Goal: Information Seeking & Learning: Learn about a topic

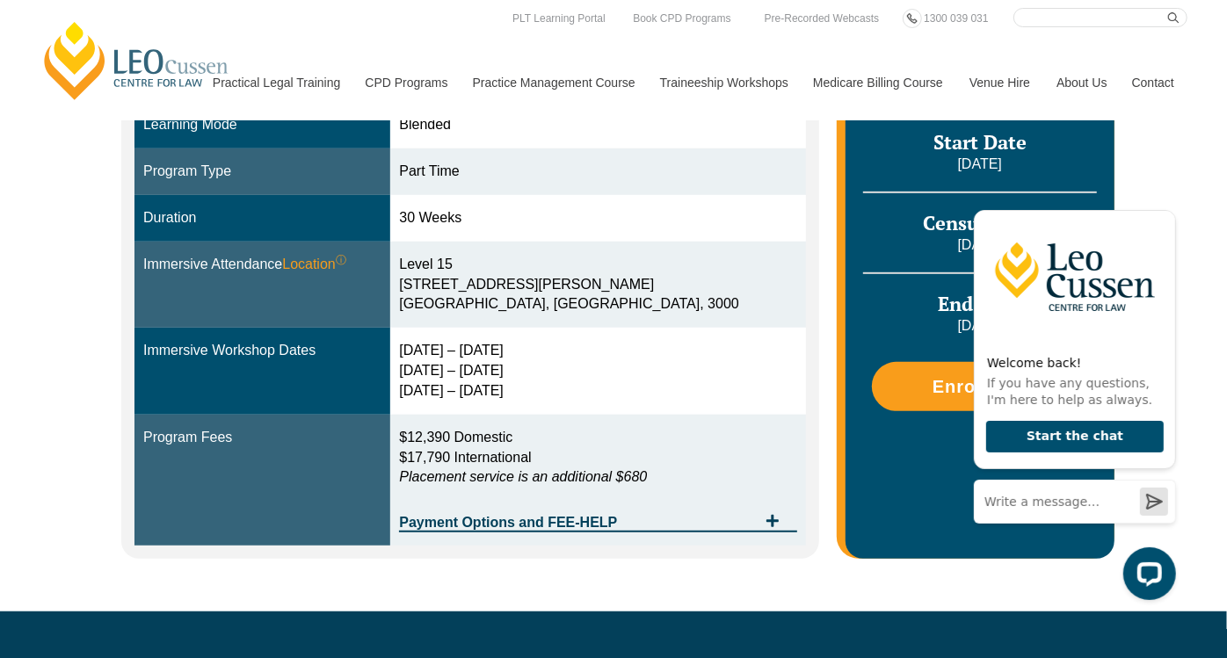
click at [1182, 149] on div "Blended Online Blended learning combines the flexibility of online study with t…" at bounding box center [613, 235] width 1227 height 752
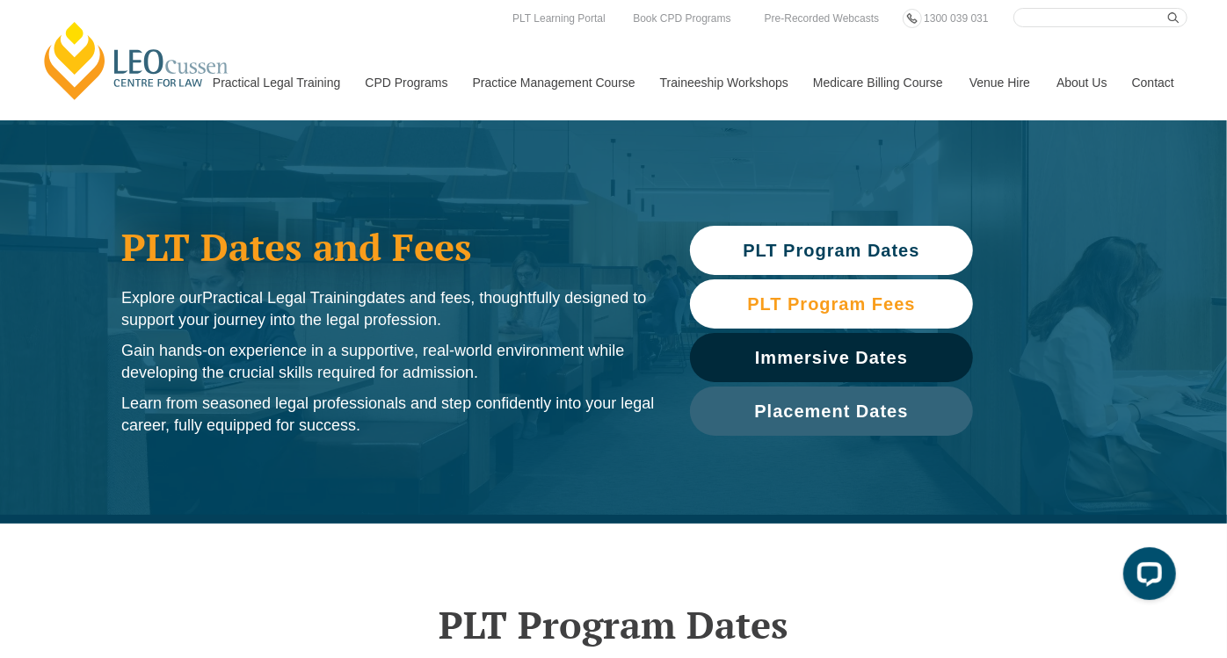
click at [799, 304] on span "PLT Program Fees" at bounding box center [831, 304] width 168 height 18
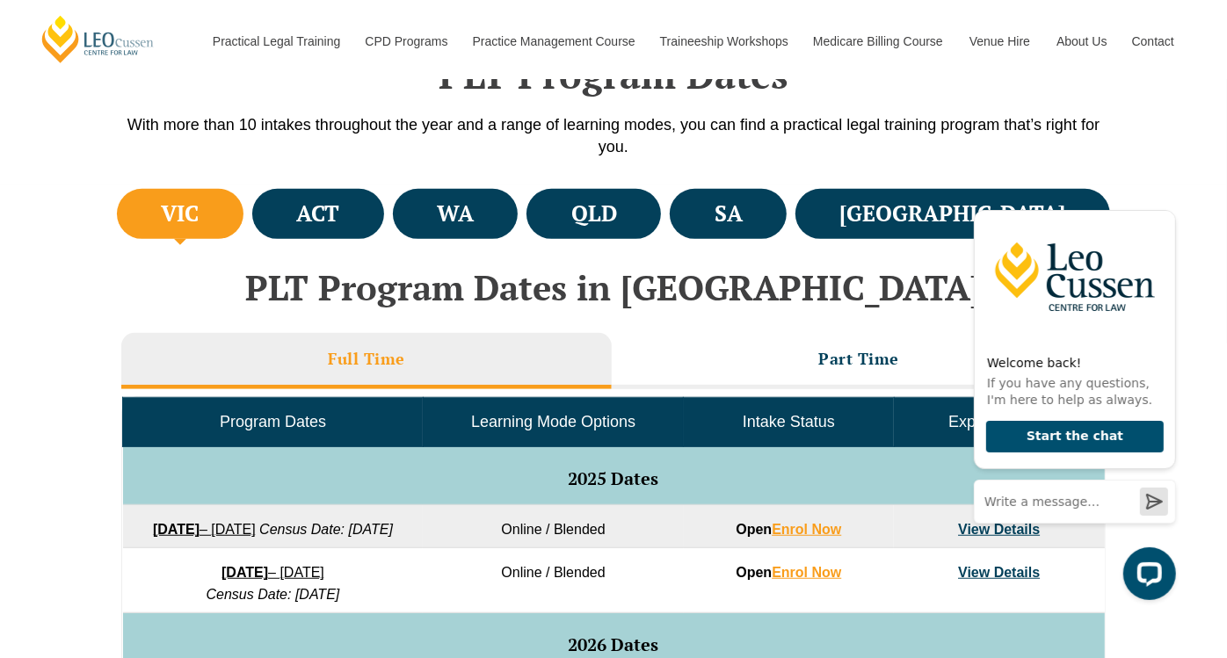
scroll to position [605, 0]
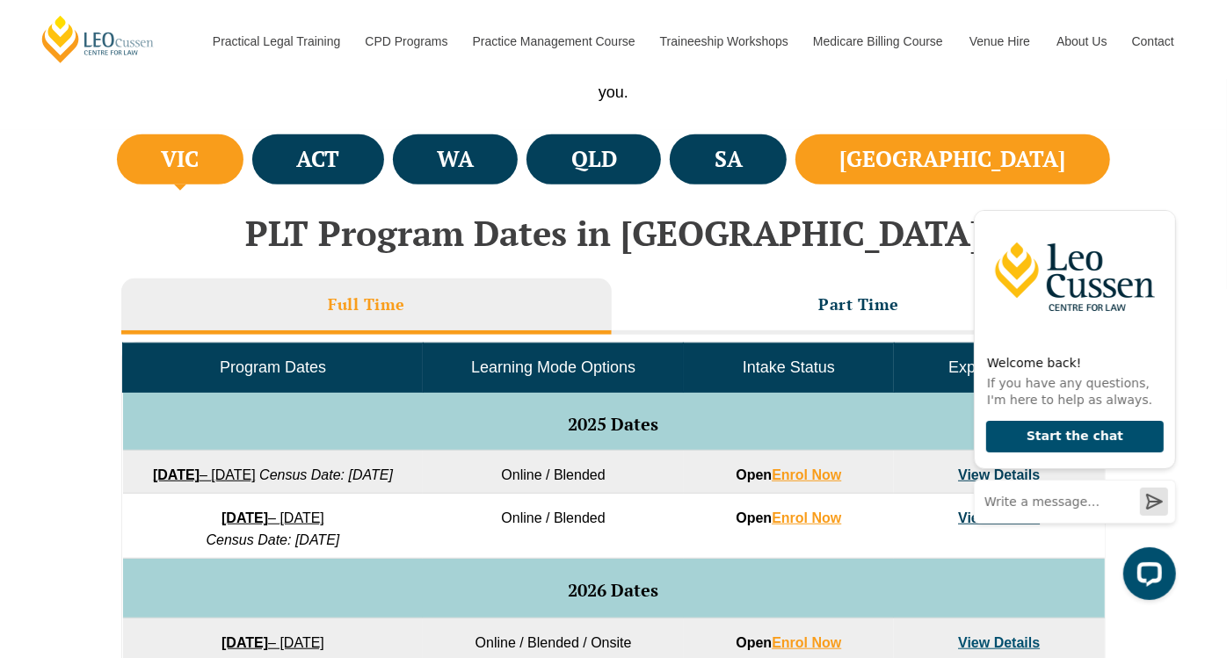
click at [1032, 153] on h4 "NSW" at bounding box center [953, 159] width 226 height 29
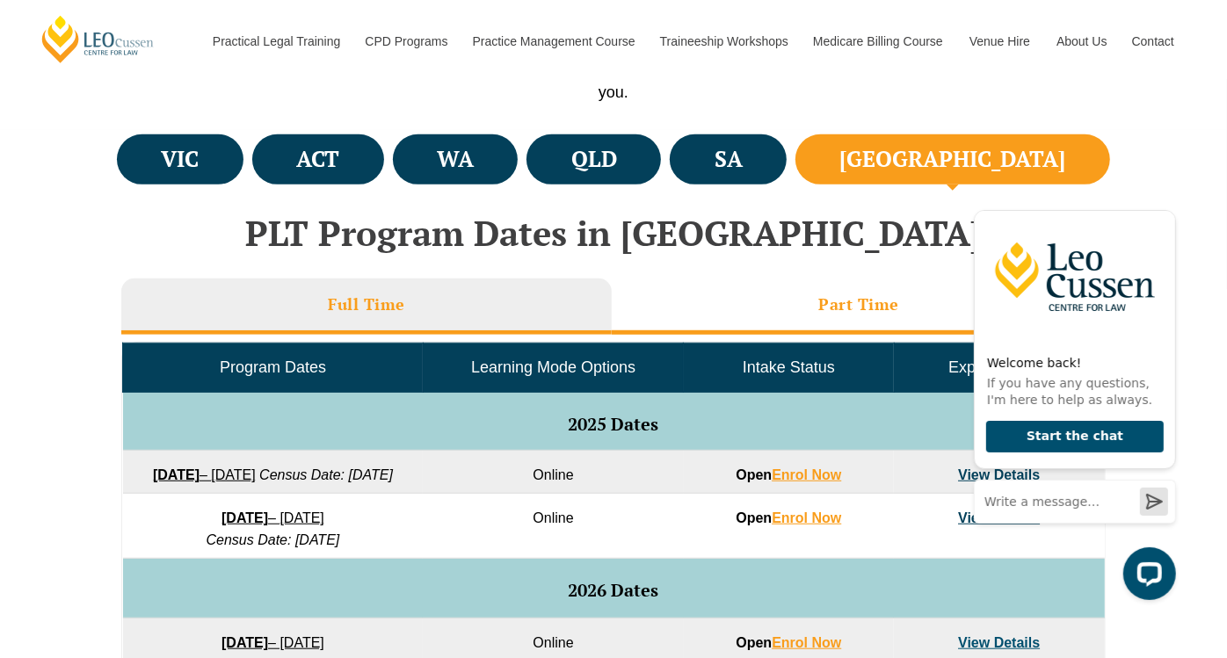
click at [844, 315] on li "Part Time" at bounding box center [859, 307] width 494 height 56
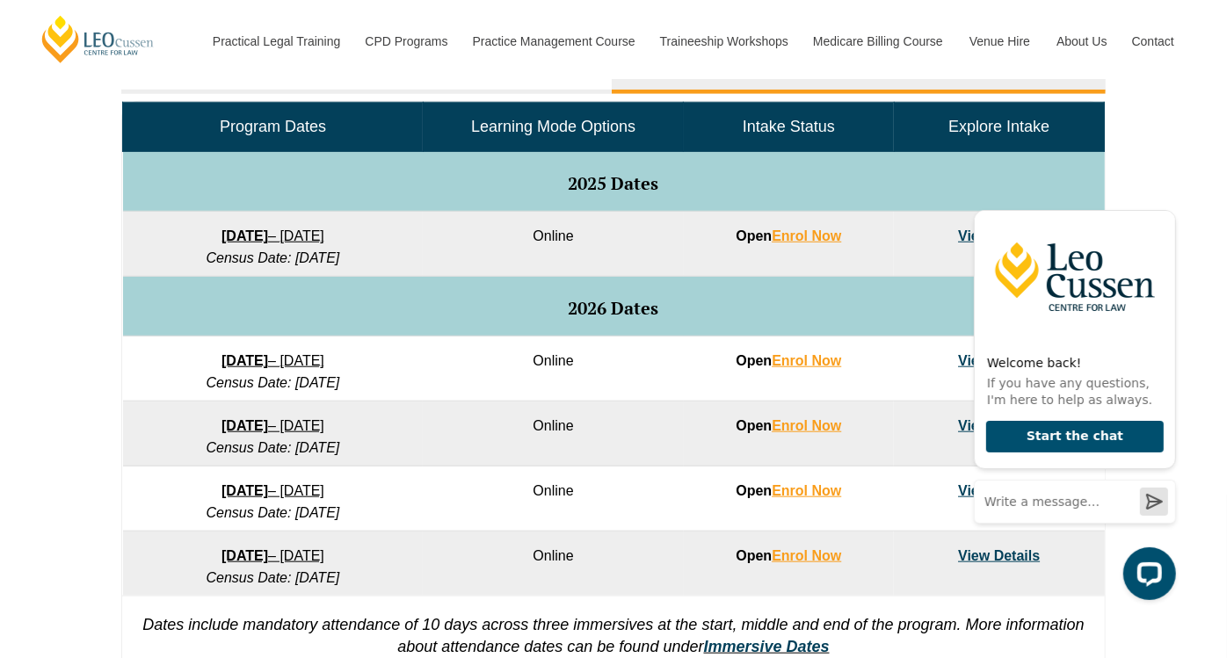
scroll to position [909, 0]
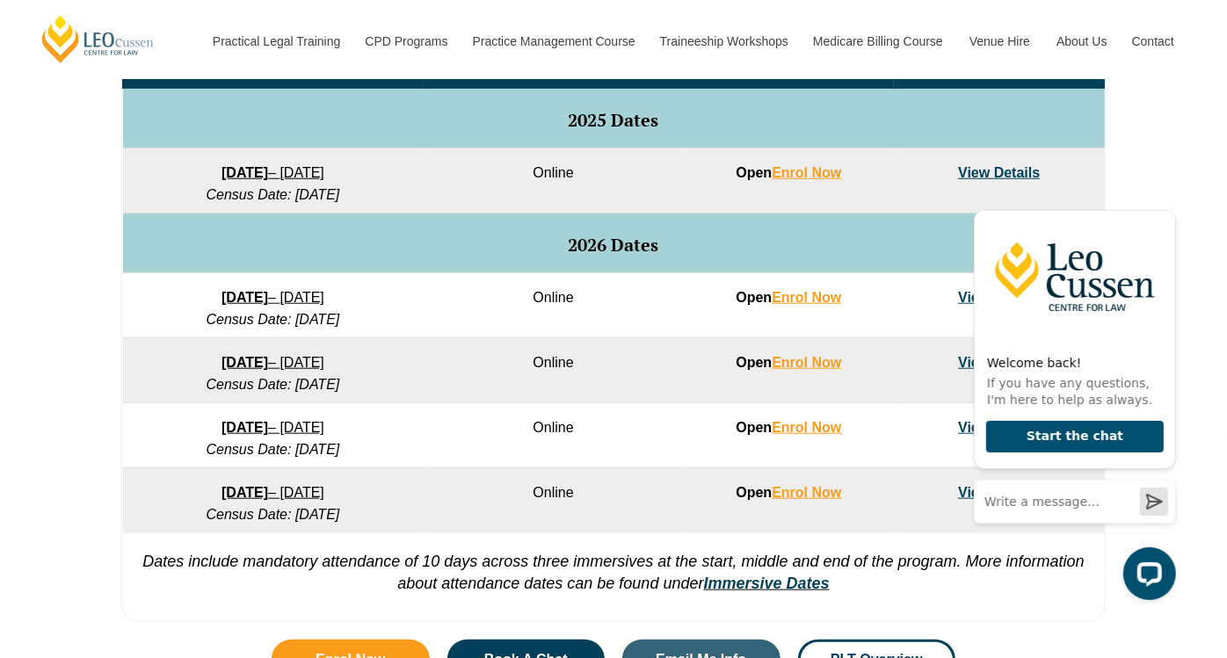
click at [976, 167] on link "View Details" at bounding box center [999, 172] width 82 height 15
